Goal: Task Accomplishment & Management: Complete application form

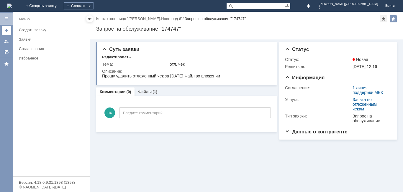
click at [4, 32] on link at bounding box center [6, 30] width 9 height 9
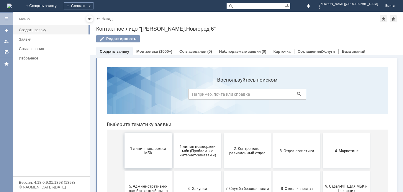
click at [136, 150] on span "1 линия поддержки МБК" at bounding box center [148, 151] width 44 height 9
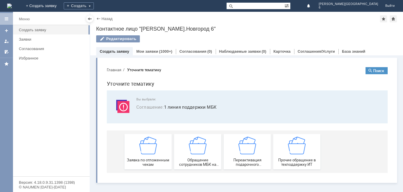
click at [136, 149] on div "Заявка по отложенным чекам" at bounding box center [148, 152] width 44 height 30
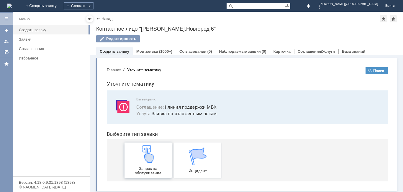
click at [137, 149] on div "Запрос на обслуживание" at bounding box center [148, 160] width 44 height 30
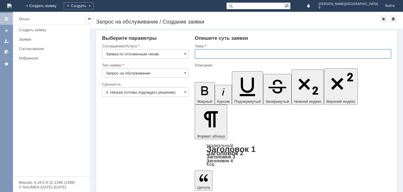
click at [214, 54] on input "text" at bounding box center [293, 53] width 196 height 9
type input "Отложенные чеки за [DATE]"
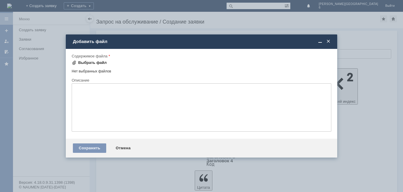
click at [95, 63] on div "Выбрать файл" at bounding box center [92, 62] width 29 height 5
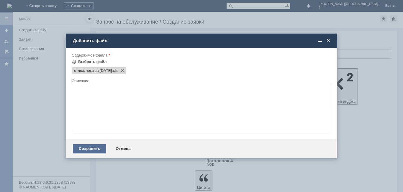
click at [83, 148] on div "Сохранить" at bounding box center [89, 148] width 33 height 9
